Goal: Task Accomplishment & Management: Understand process/instructions

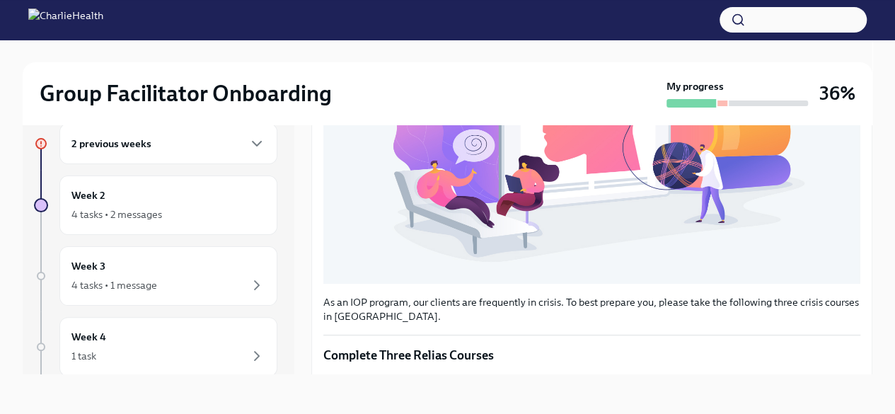
scroll to position [542, 0]
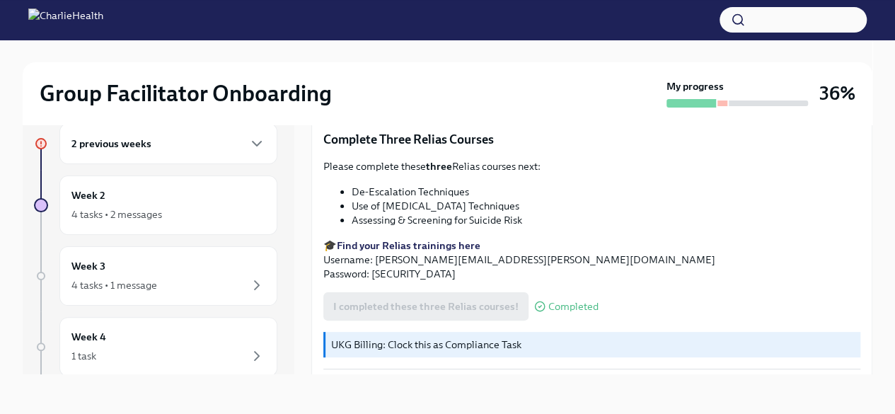
click at [723, 105] on div at bounding box center [723, 103] width 10 height 6
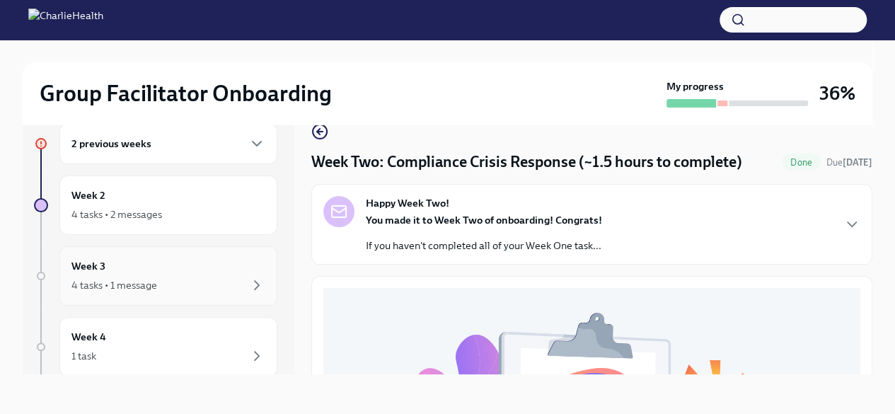
scroll to position [0, 0]
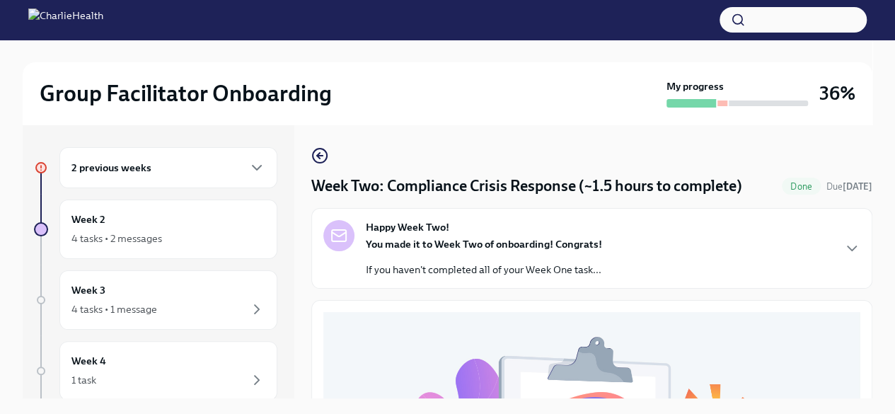
click at [198, 159] on div "2 previous weeks" at bounding box center [168, 167] width 194 height 17
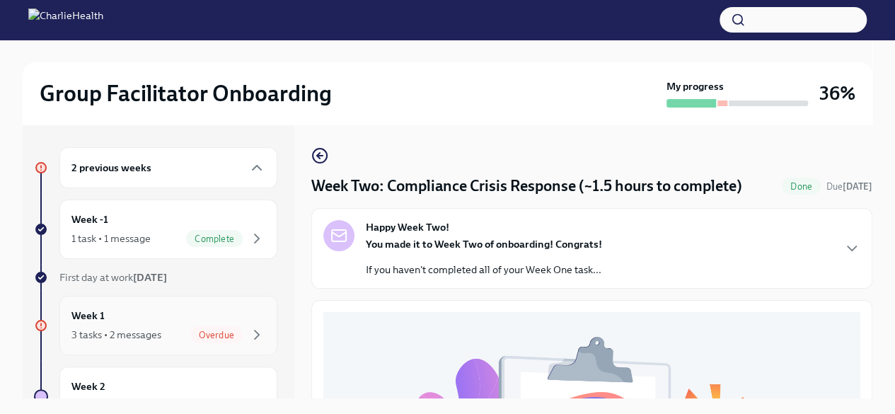
click at [149, 326] on div "3 tasks • 2 messages Overdue" at bounding box center [168, 334] width 194 height 17
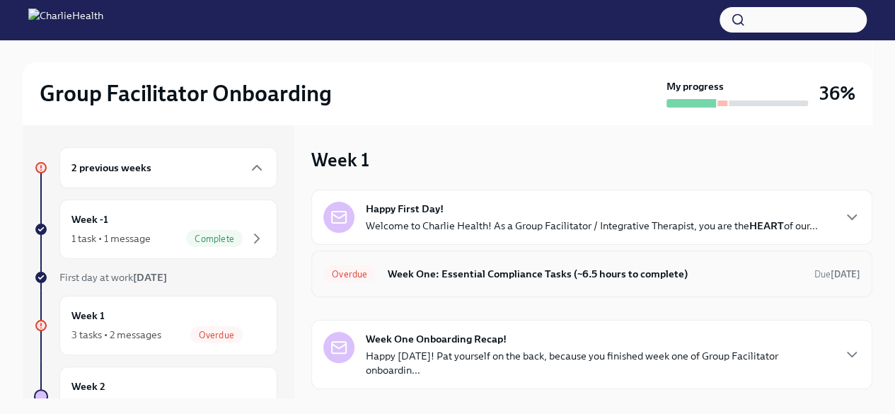
click at [444, 275] on h6 "Week One: Essential Compliance Tasks (~6.5 hours to complete)" at bounding box center [595, 274] width 416 height 16
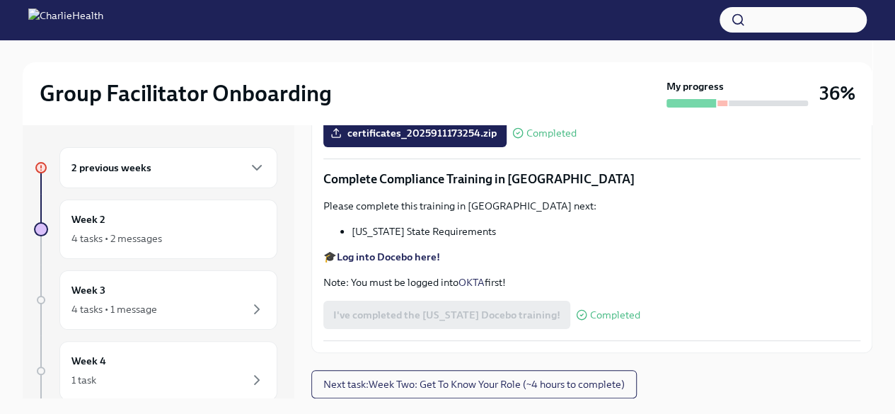
scroll to position [3099, 0]
click at [410, 387] on span "Next task : Week Two: Get To Know Your Role (~4 hours to complete)" at bounding box center [473, 384] width 301 height 14
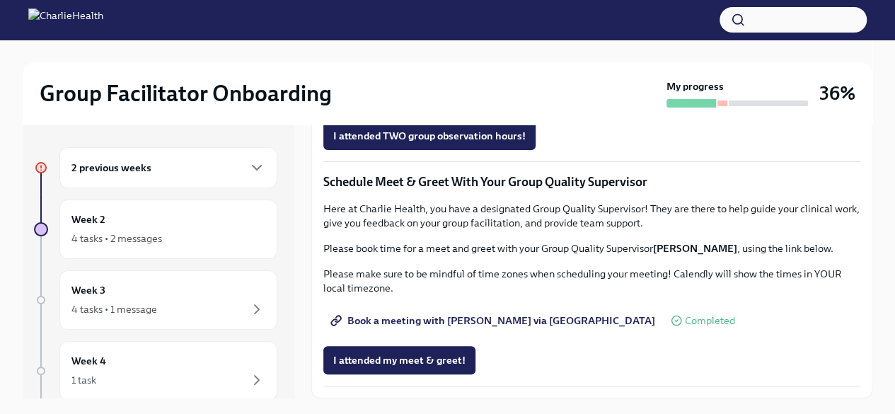
scroll to position [1203, 0]
click at [231, 161] on div "2 previous weeks" at bounding box center [168, 167] width 194 height 17
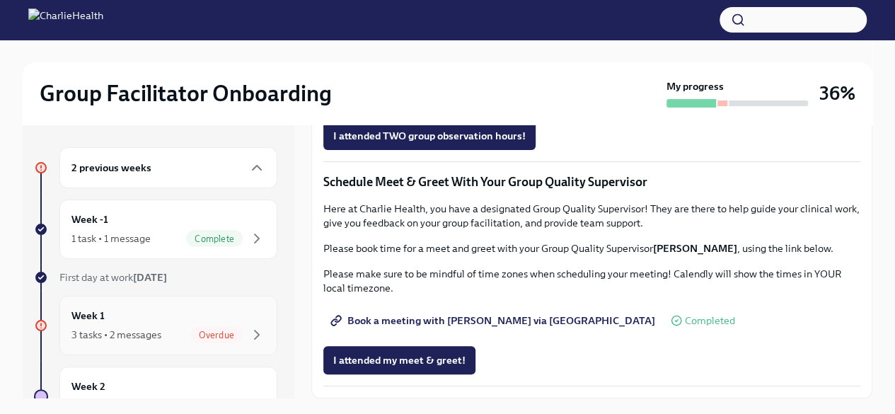
click at [122, 329] on div "3 tasks • 2 messages" at bounding box center [116, 335] width 90 height 14
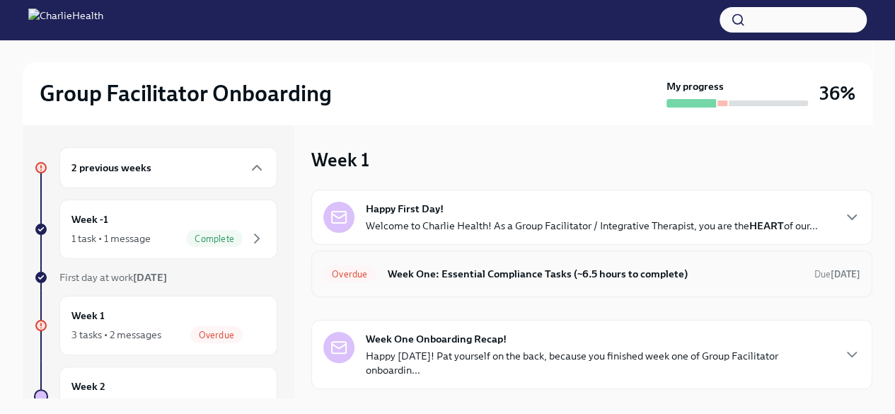
click at [433, 277] on h6 "Week One: Essential Compliance Tasks (~6.5 hours to complete)" at bounding box center [595, 274] width 416 height 16
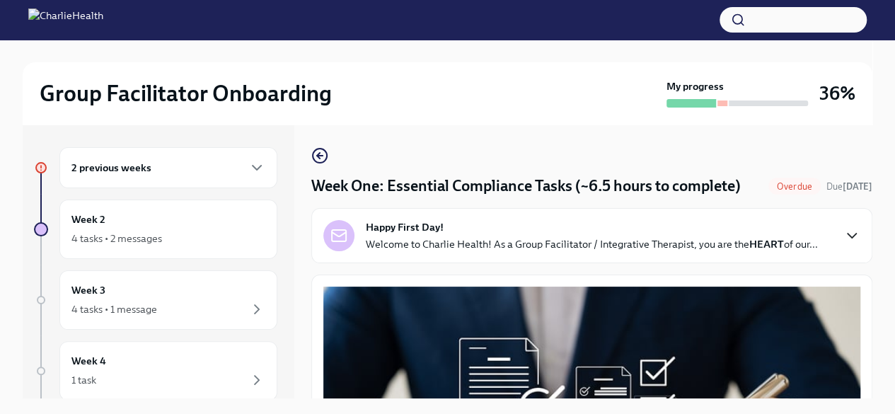
click at [846, 244] on icon "button" at bounding box center [852, 235] width 17 height 17
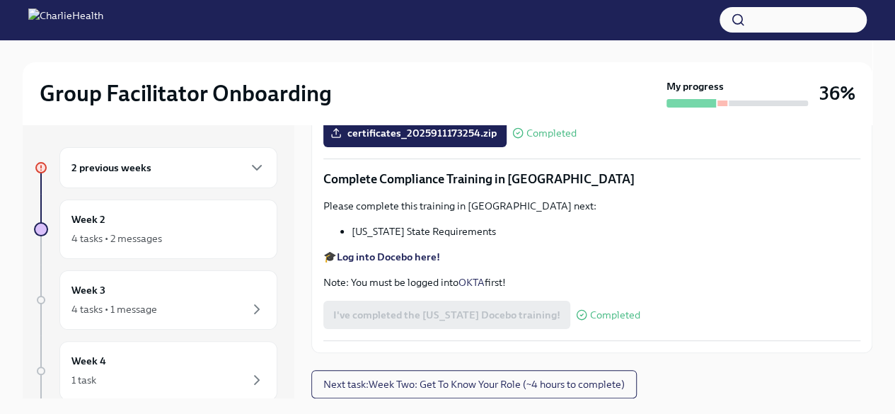
scroll to position [24, 0]
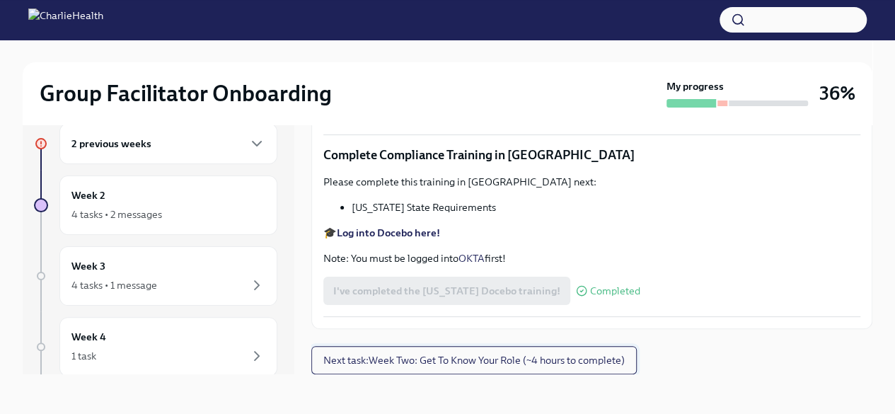
click at [570, 360] on span "Next task : Week Two: Get To Know Your Role (~4 hours to complete)" at bounding box center [473, 360] width 301 height 14
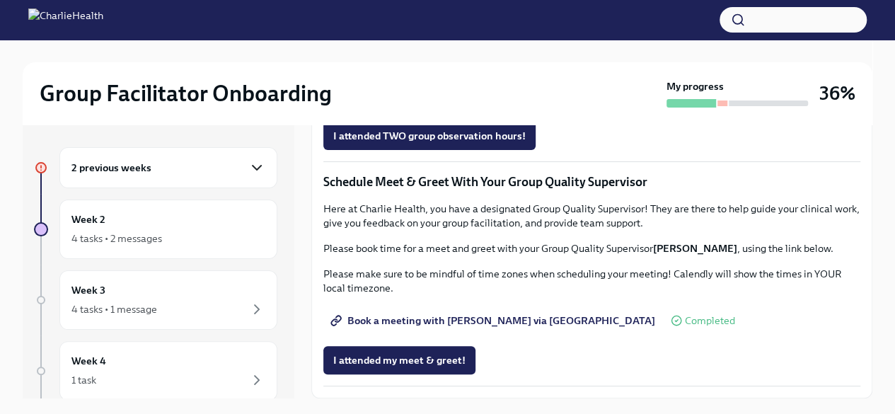
click at [251, 162] on icon "button" at bounding box center [256, 167] width 17 height 17
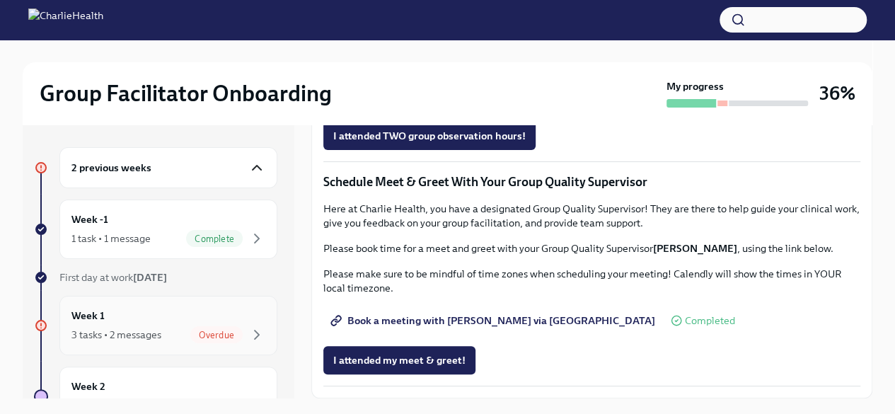
click at [110, 318] on div "Week 1 3 tasks • 2 messages Overdue" at bounding box center [168, 325] width 194 height 35
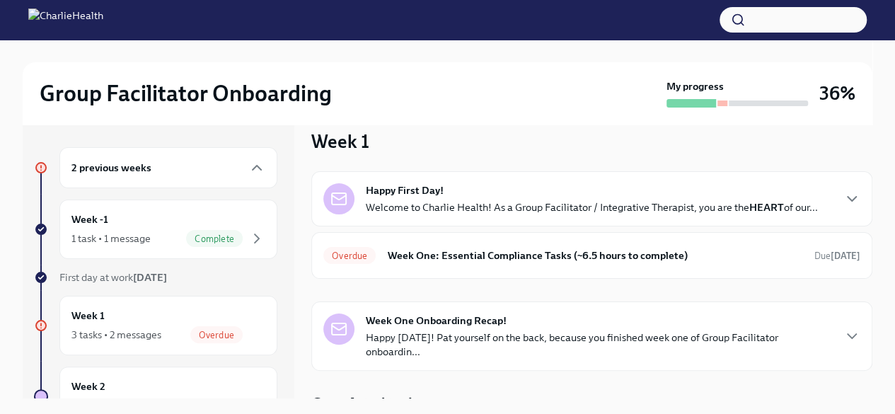
scroll to position [33, 0]
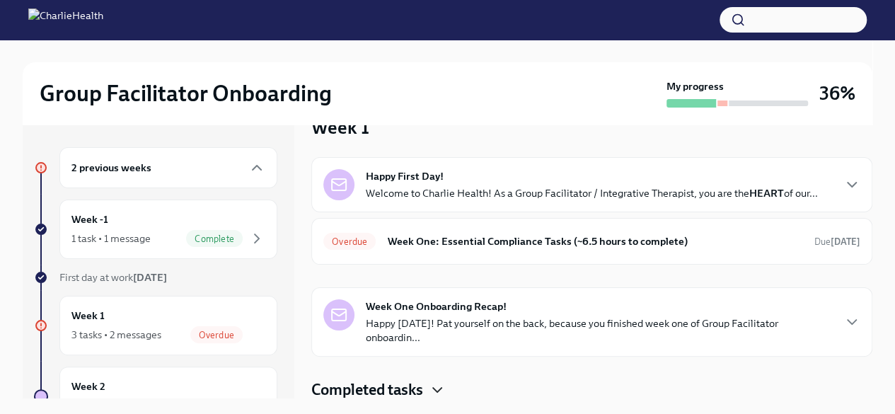
click at [438, 386] on icon "button" at bounding box center [437, 389] width 17 height 17
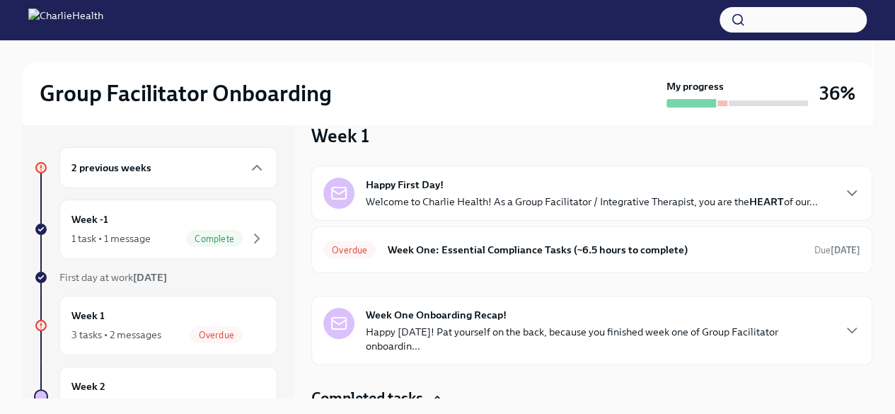
scroll to position [0, 0]
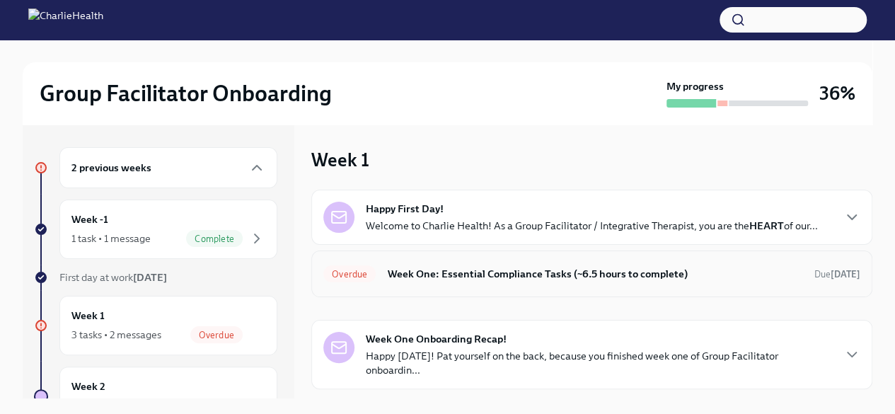
click at [449, 272] on h6 "Week One: Essential Compliance Tasks (~6.5 hours to complete)" at bounding box center [595, 274] width 416 height 16
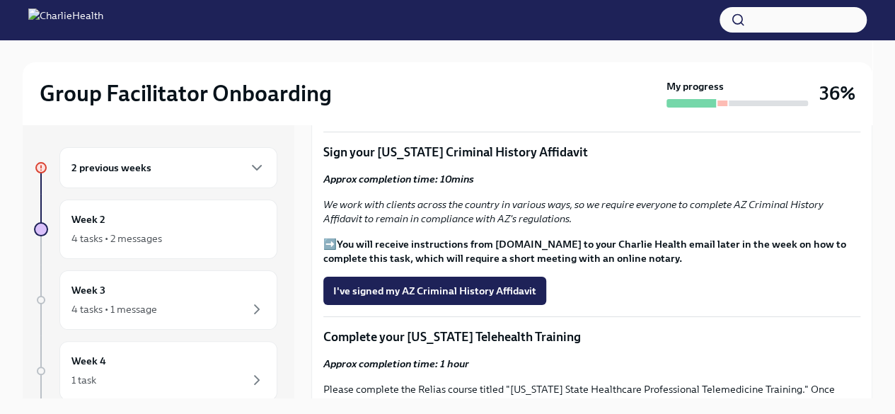
scroll to position [1613, 0]
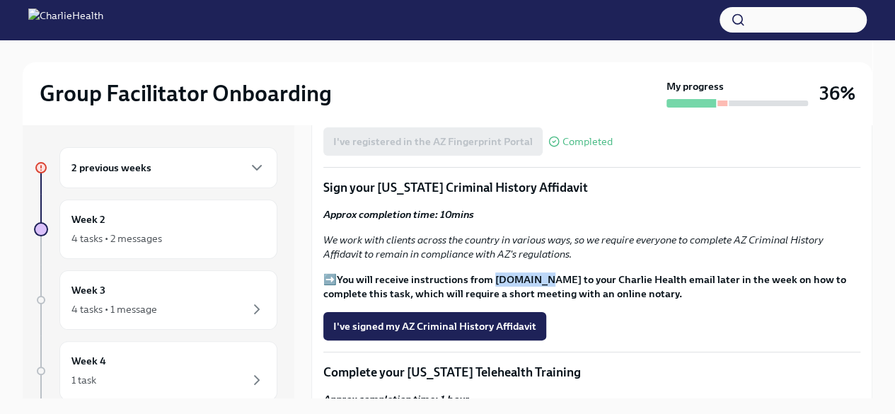
drag, startPoint x: 542, startPoint y: 292, endPoint x: 495, endPoint y: 291, distance: 46.7
click at [495, 291] on strong "You will receive instructions from [DOMAIN_NAME] to your Charlie Health email l…" at bounding box center [584, 286] width 523 height 27
copy strong "[DOMAIN_NAME]"
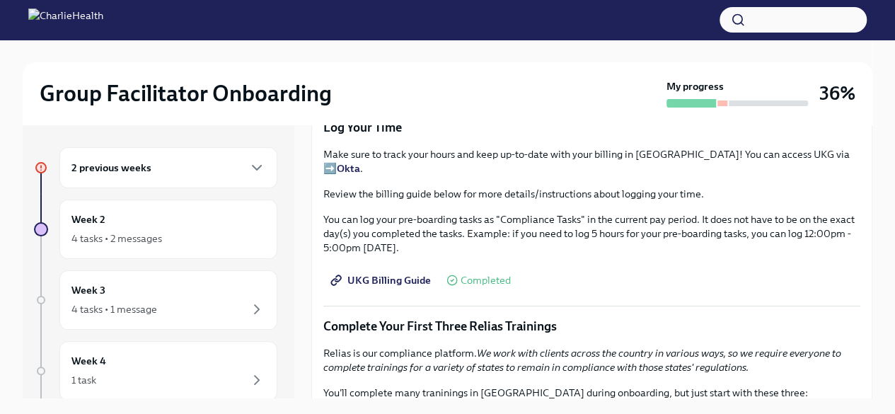
scroll to position [1415, 0]
